Goal: Communication & Community: Answer question/provide support

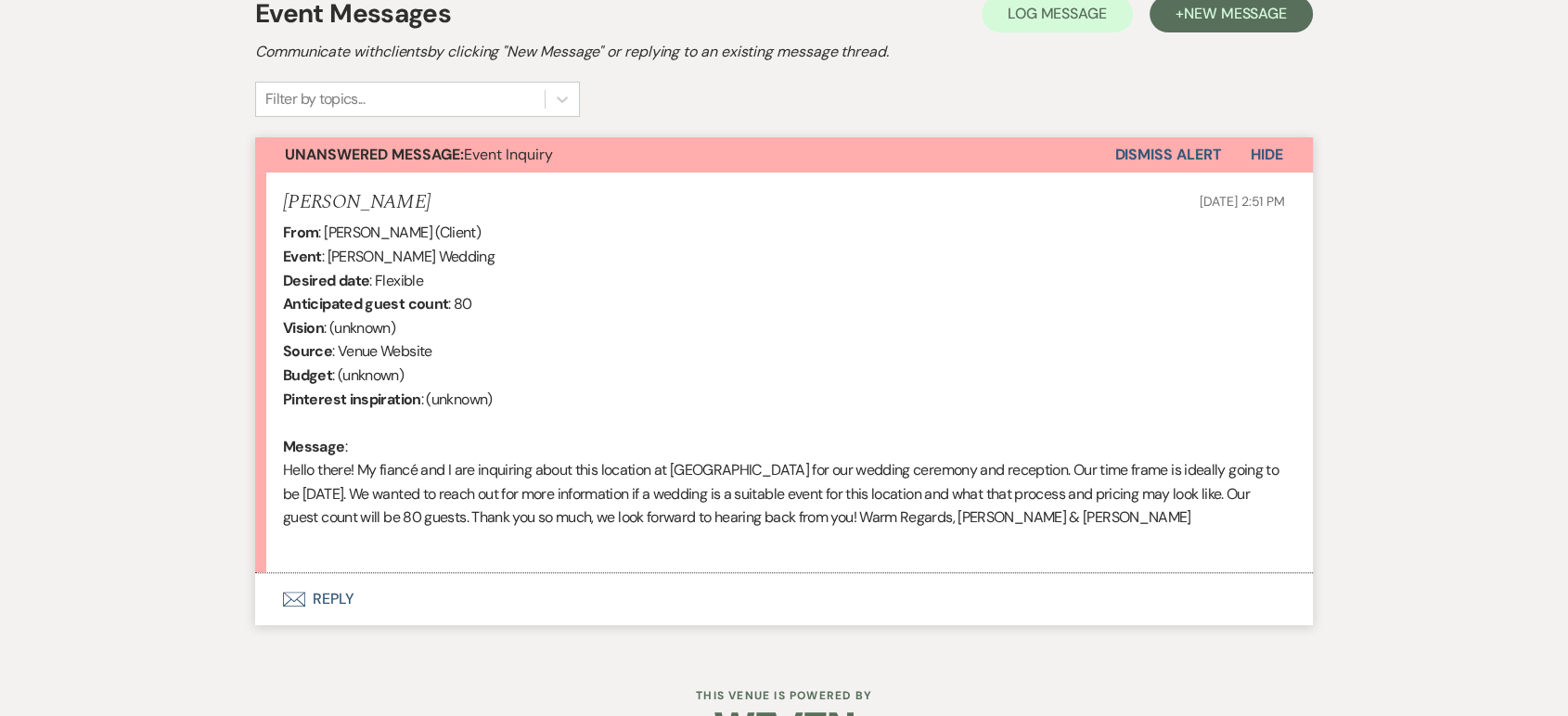
click at [408, 596] on button "Envelope Reply" at bounding box center [784, 599] width 1057 height 52
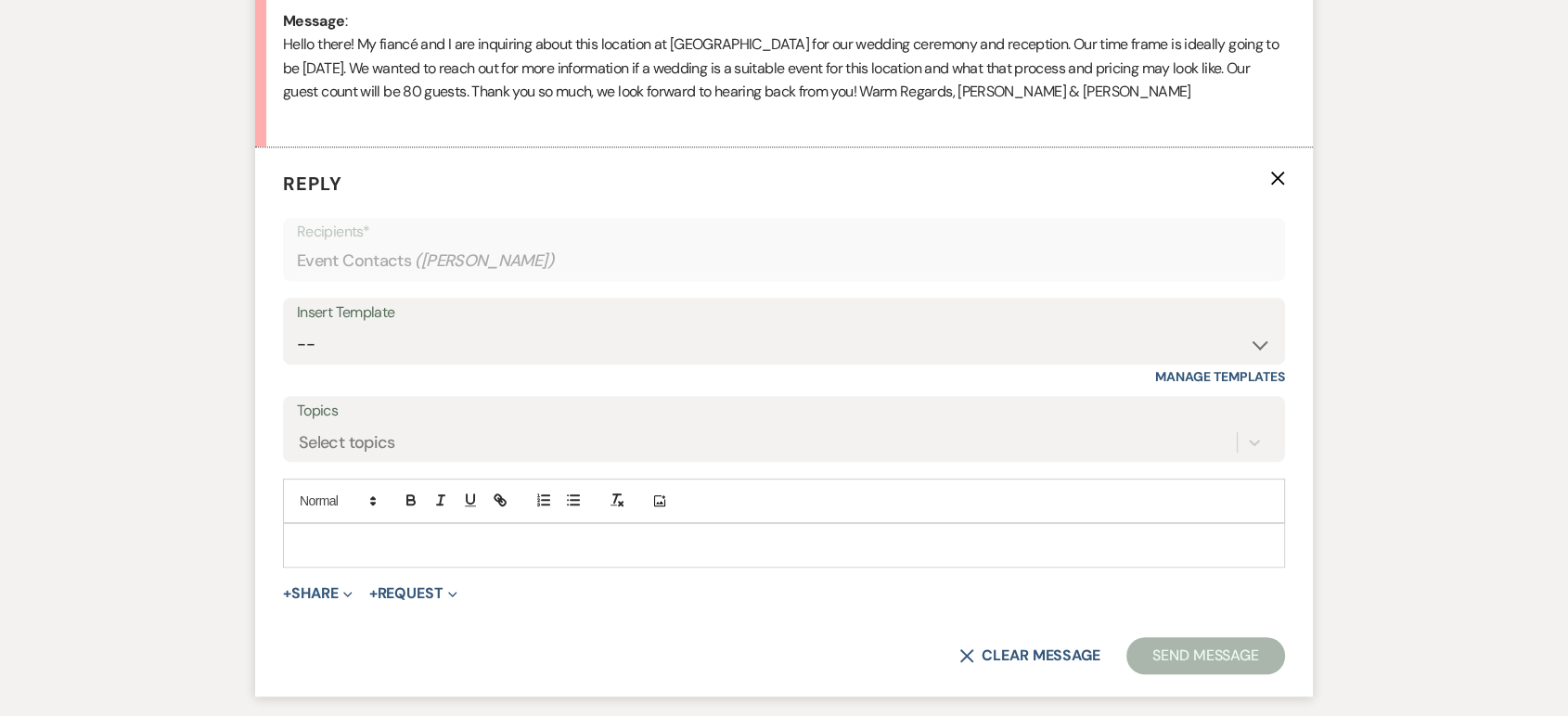
scroll to position [1033, 0]
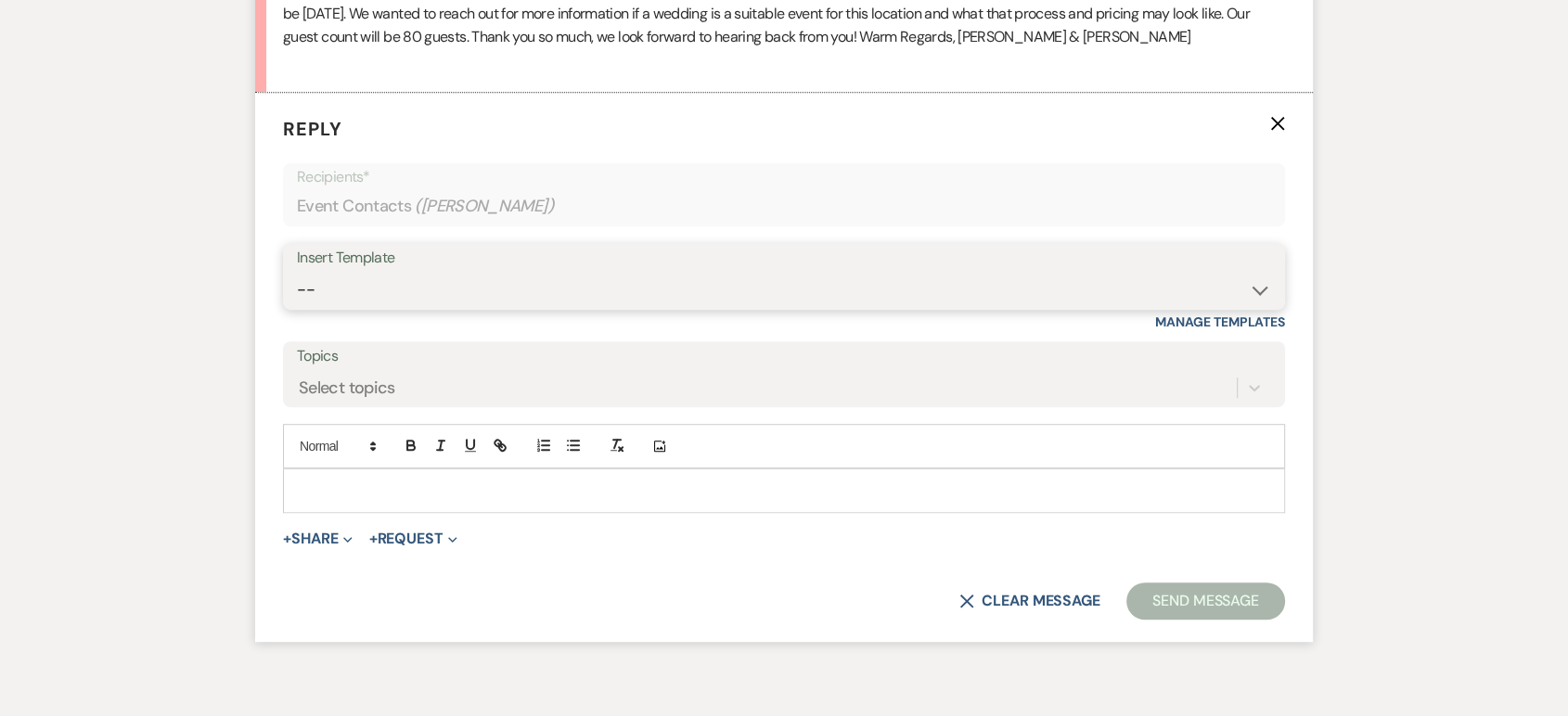
click at [1227, 282] on select "-- Wedding Inquiry Response Contract (Pre-Booked Leads) Post Event Thank You 20…" at bounding box center [784, 290] width 974 height 36
select select "505"
click at [297, 272] on select "-- Wedding Inquiry Response Contract (Pre-Booked Leads) Post Event Thank You 20…" at bounding box center [784, 290] width 974 height 36
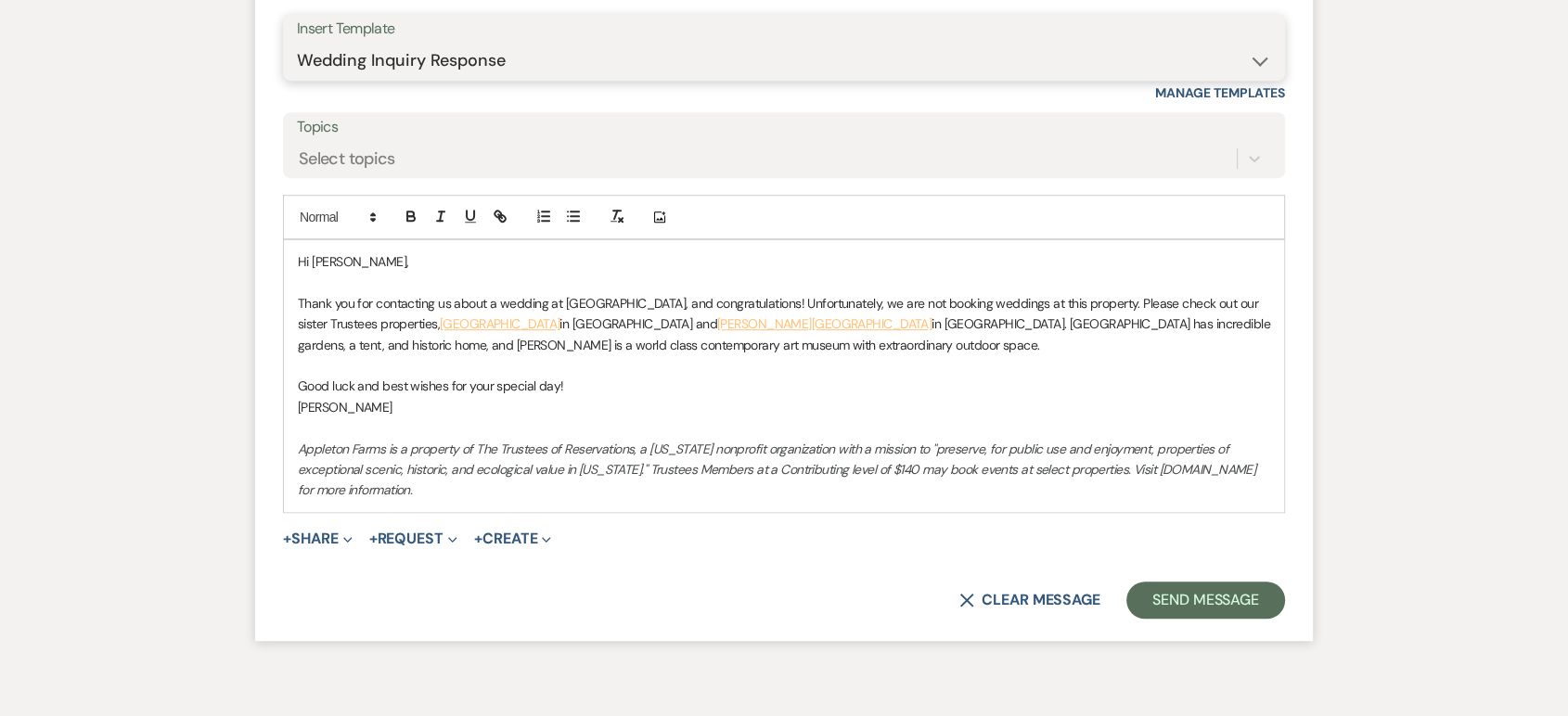
scroll to position [1275, 0]
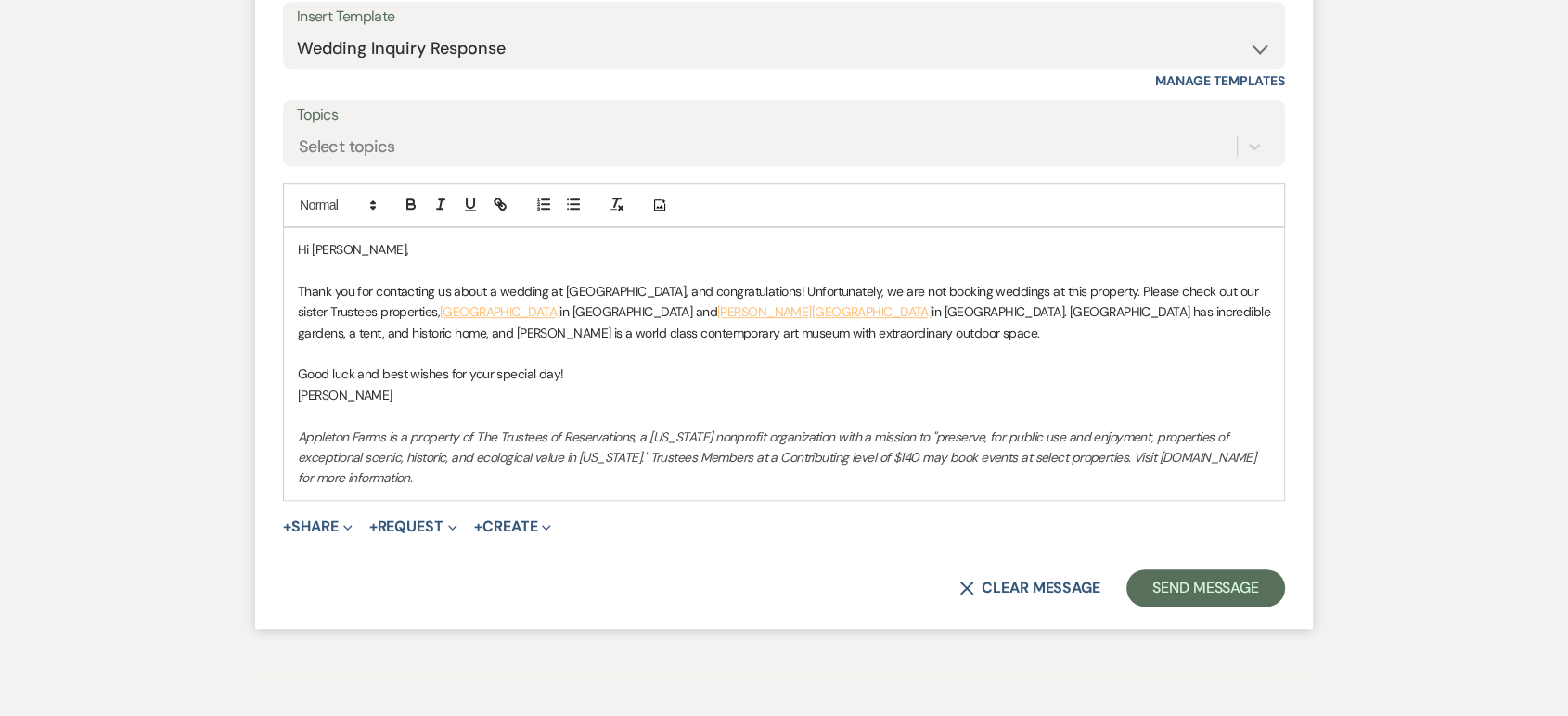
click at [738, 328] on p "Thank you for contacting us about a wedding at [GEOGRAPHIC_DATA], and congratul…" at bounding box center [784, 311] width 972 height 62
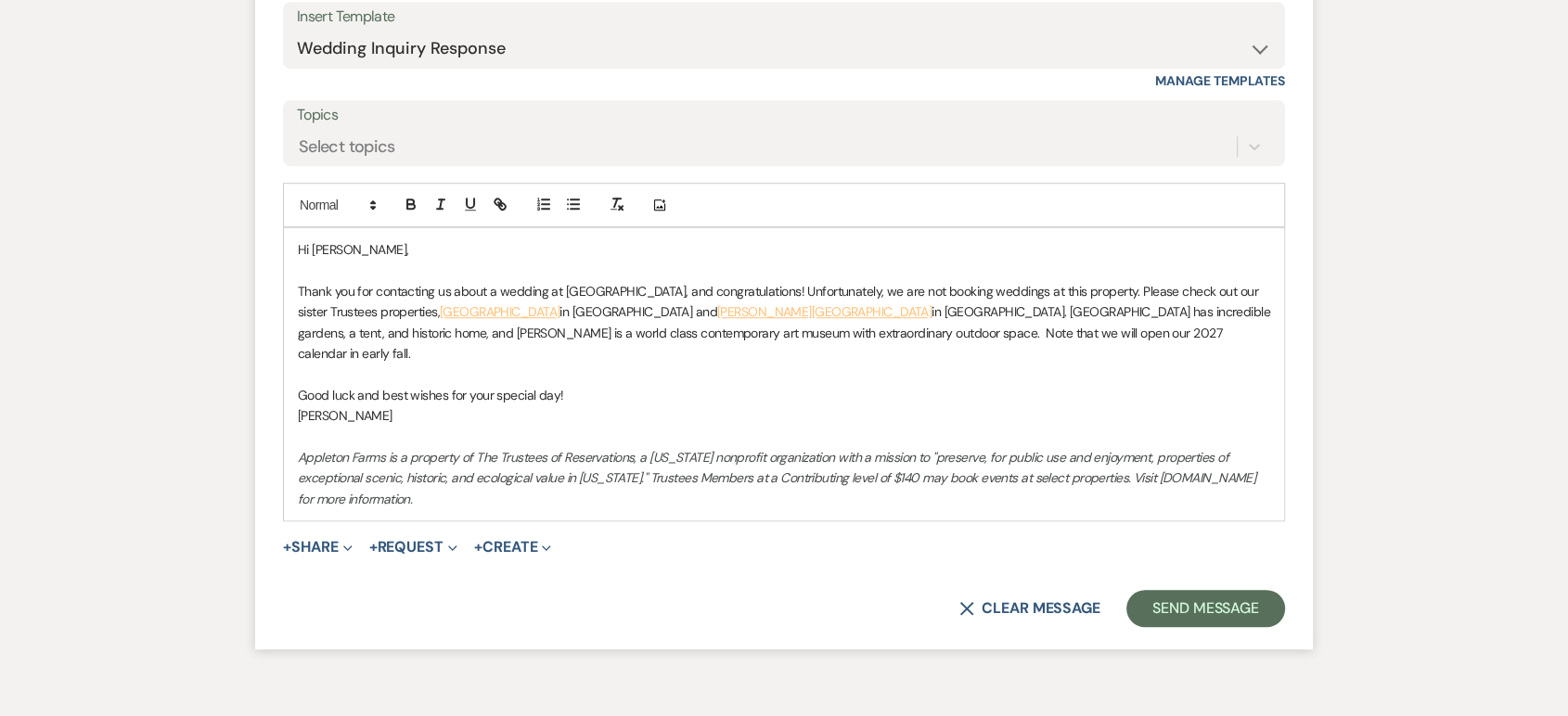
click at [902, 334] on p "Thank you for contacting us about a wedding at [GEOGRAPHIC_DATA], and congratul…" at bounding box center [784, 322] width 972 height 83
click at [1172, 590] on button "Send Message" at bounding box center [1206, 609] width 159 height 37
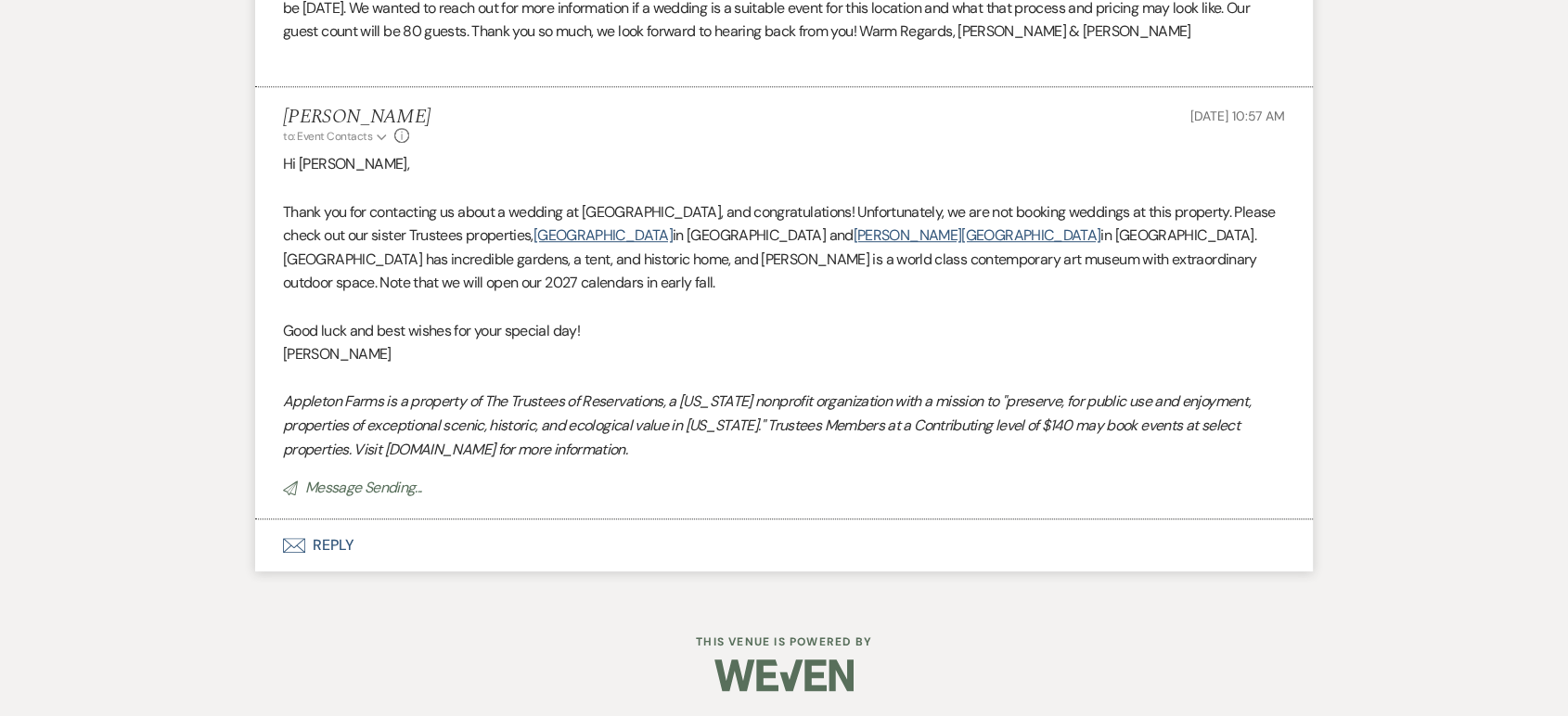
scroll to position [1001, 0]
